Goal: Check status: Check status

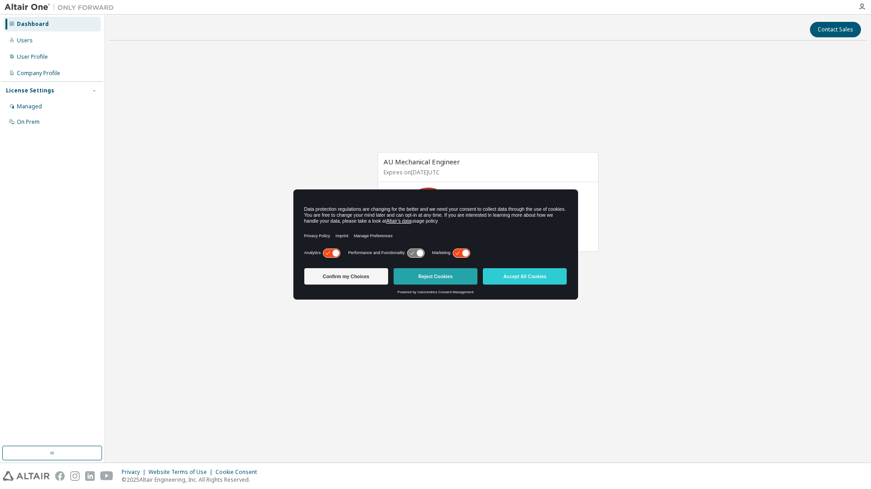
click at [437, 279] on button "Reject Cookies" at bounding box center [436, 276] width 84 height 16
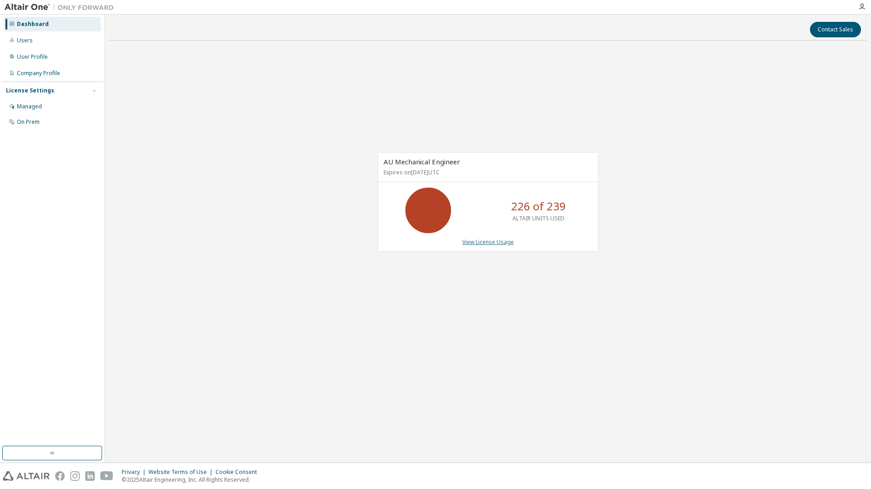
click at [472, 243] on link "View License Usage" at bounding box center [488, 242] width 51 height 8
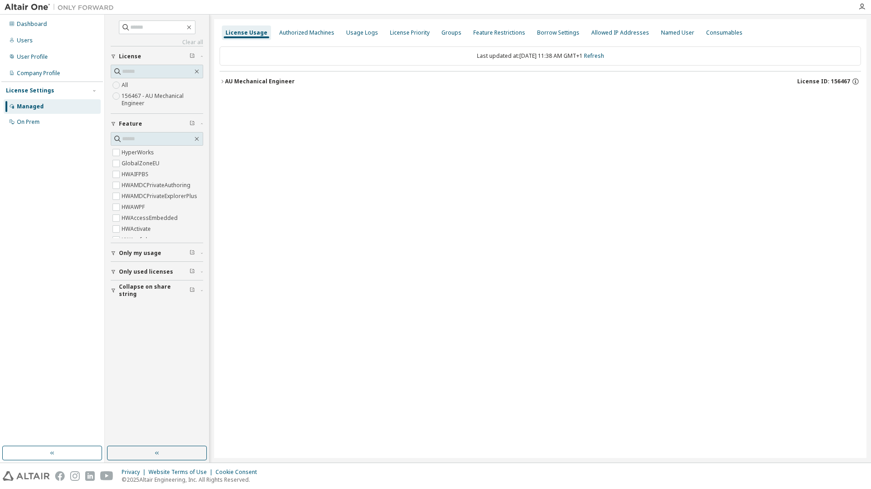
click at [223, 81] on icon "button" at bounding box center [222, 81] width 5 height 5
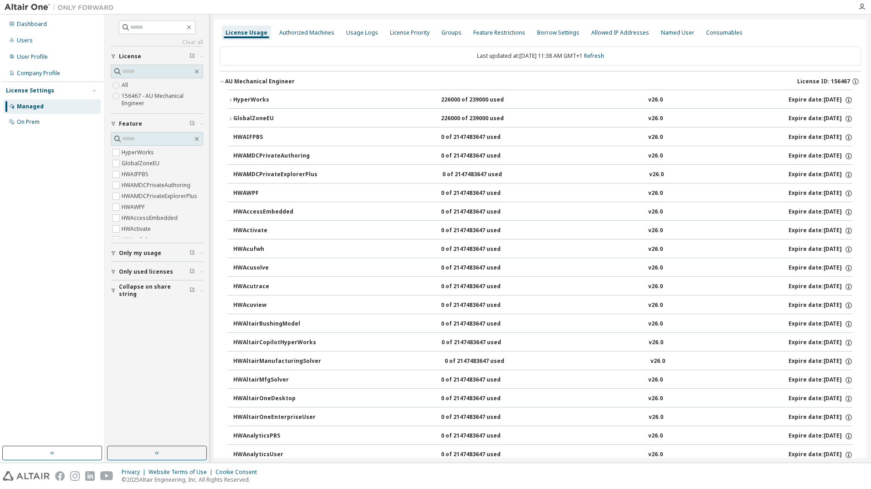
click at [232, 101] on icon "button" at bounding box center [230, 100] width 5 height 5
